Goal: Download file/media

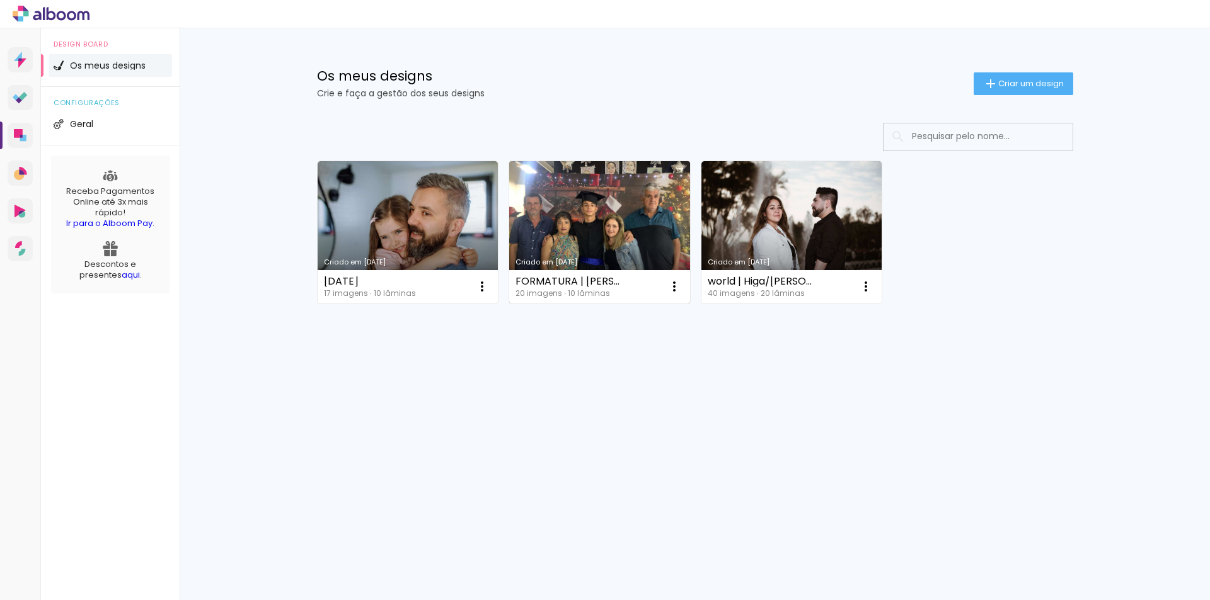
click at [625, 199] on link "Criado em 24/07/25" at bounding box center [599, 232] width 181 height 142
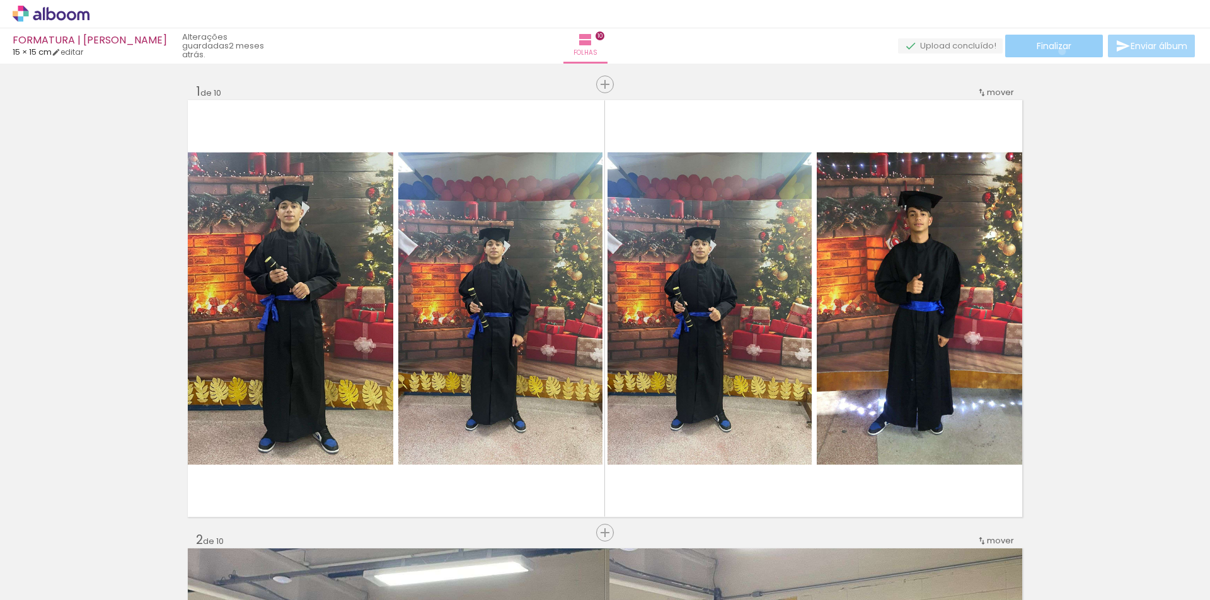
click at [1057, 50] on span "Finalizar" at bounding box center [1053, 46] width 35 height 9
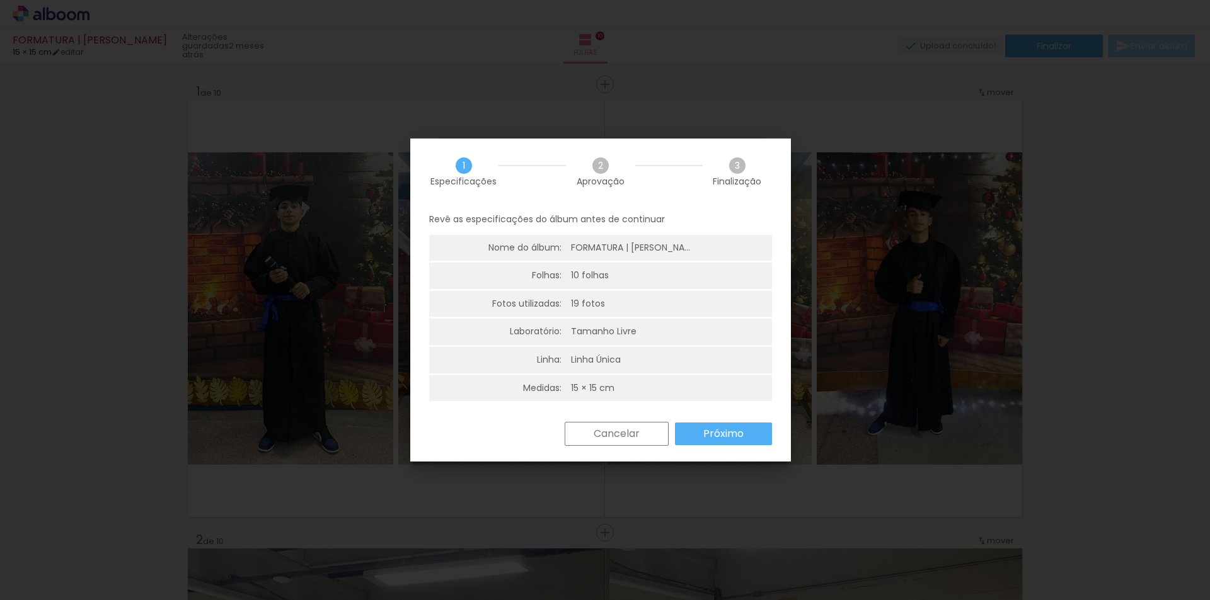
click at [0, 0] on slot "Próximo" at bounding box center [0, 0] width 0 height 0
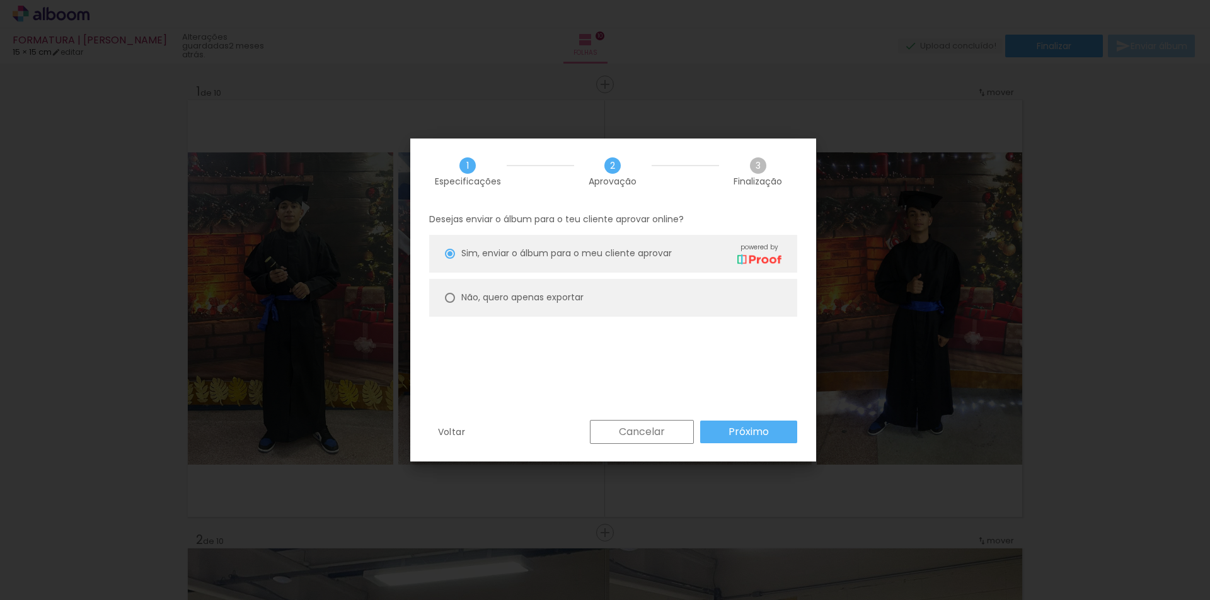
click at [482, 290] on paper-radio-button "Não, quero apenas exportar" at bounding box center [613, 298] width 368 height 38
type paper-radio-button "on"
click at [754, 424] on paper-button "Próximo" at bounding box center [748, 432] width 97 height 23
type input "Alta, 300 DPI"
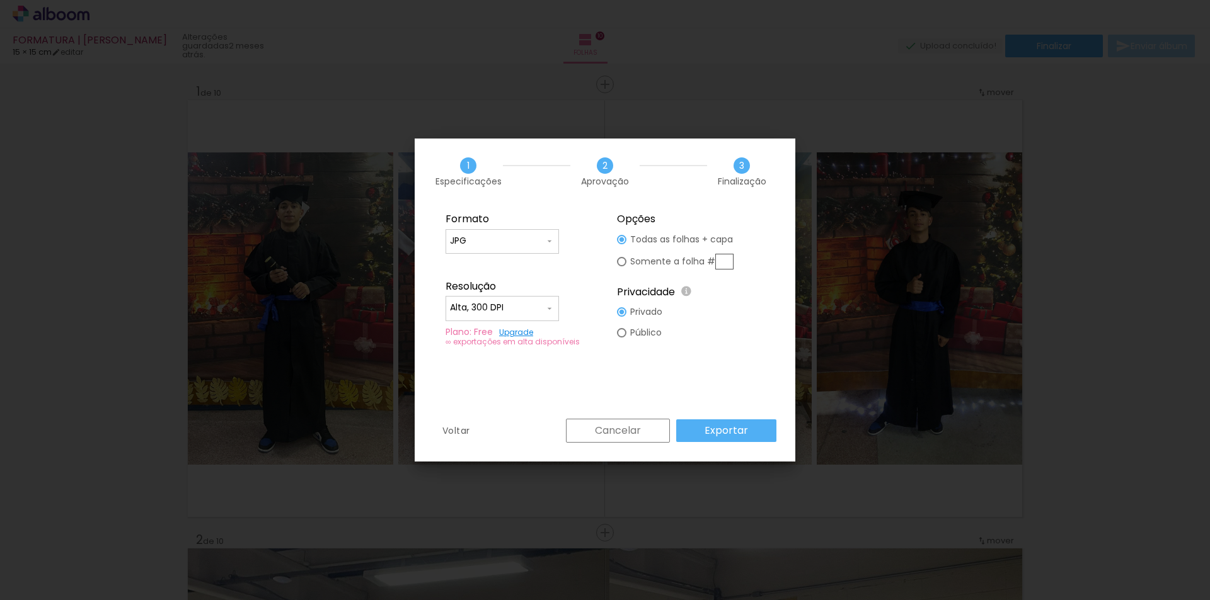
click at [754, 433] on paper-button "Exportar" at bounding box center [726, 431] width 100 height 23
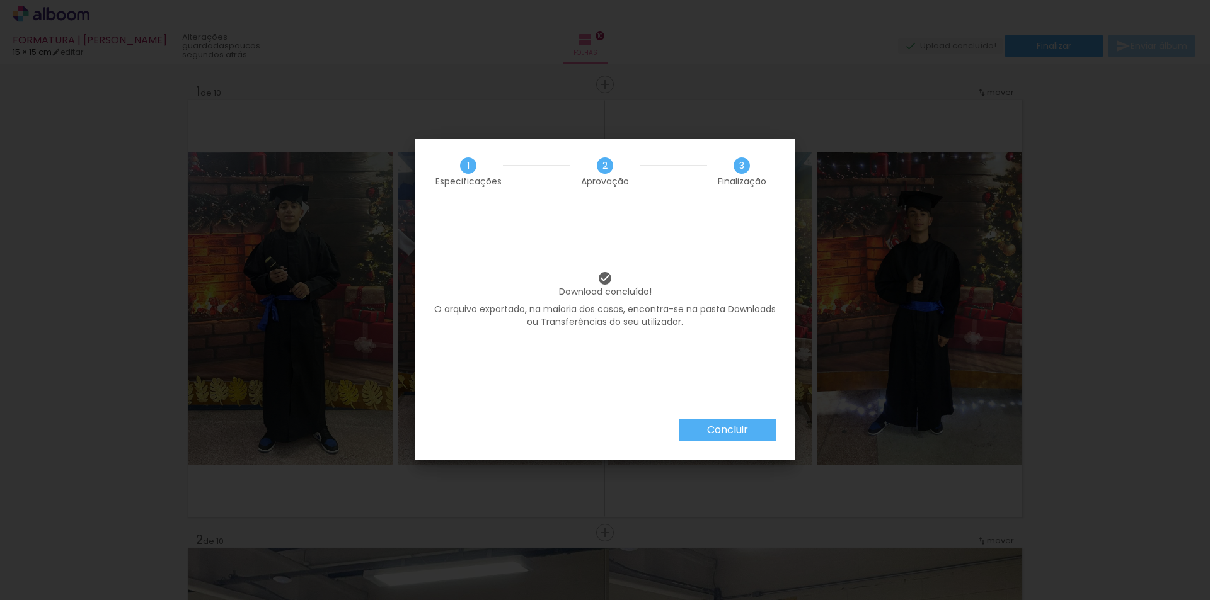
click at [0, 0] on slot "Concluir" at bounding box center [0, 0] width 0 height 0
